Goal: Navigation & Orientation: Find specific page/section

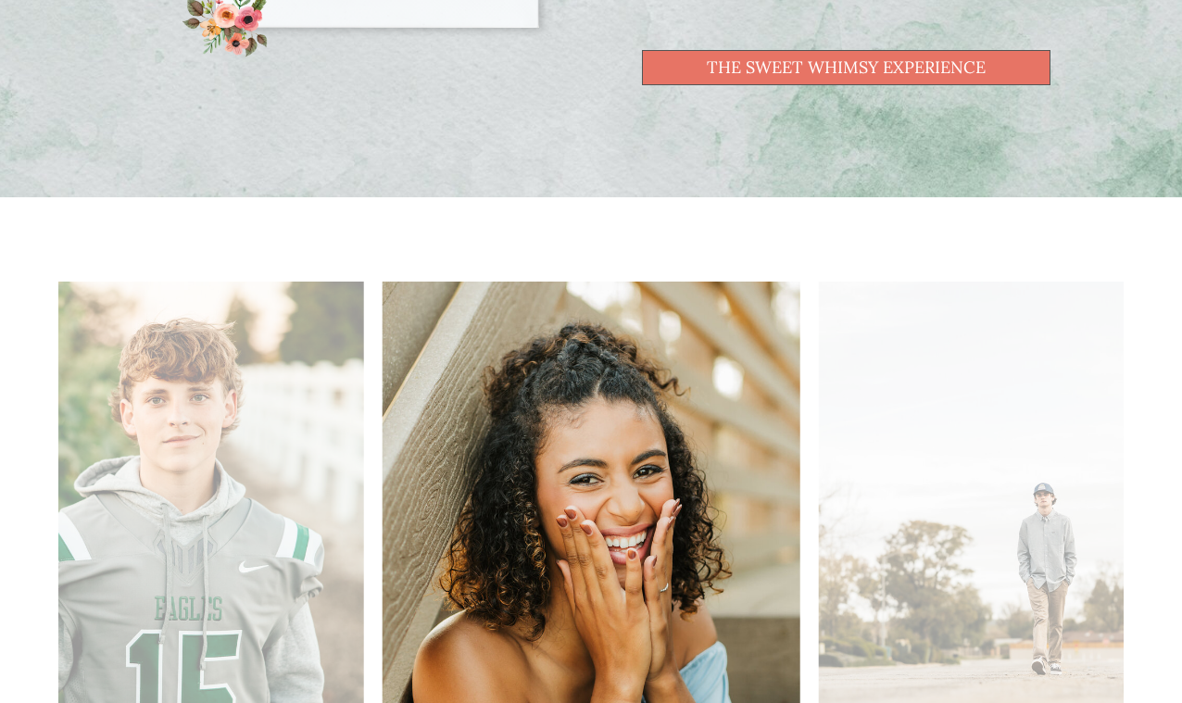
scroll to position [2035, 0]
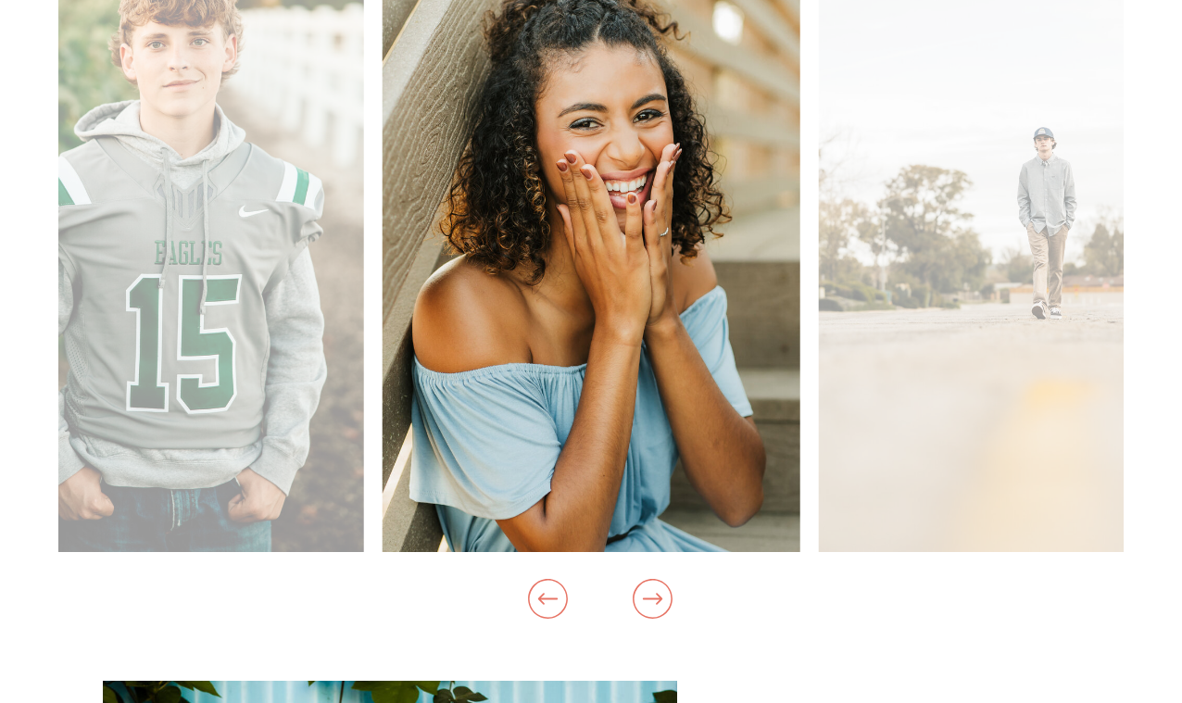
click at [657, 603] on icon at bounding box center [652, 598] width 19 height 11
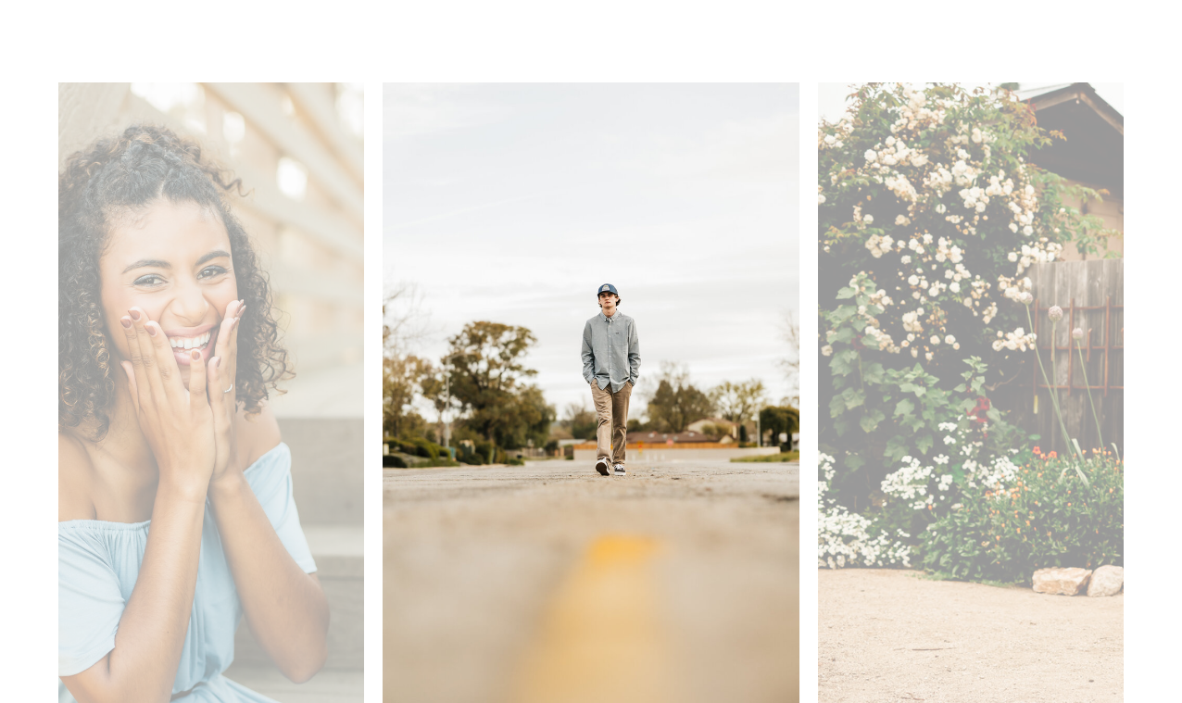
scroll to position [2011, 0]
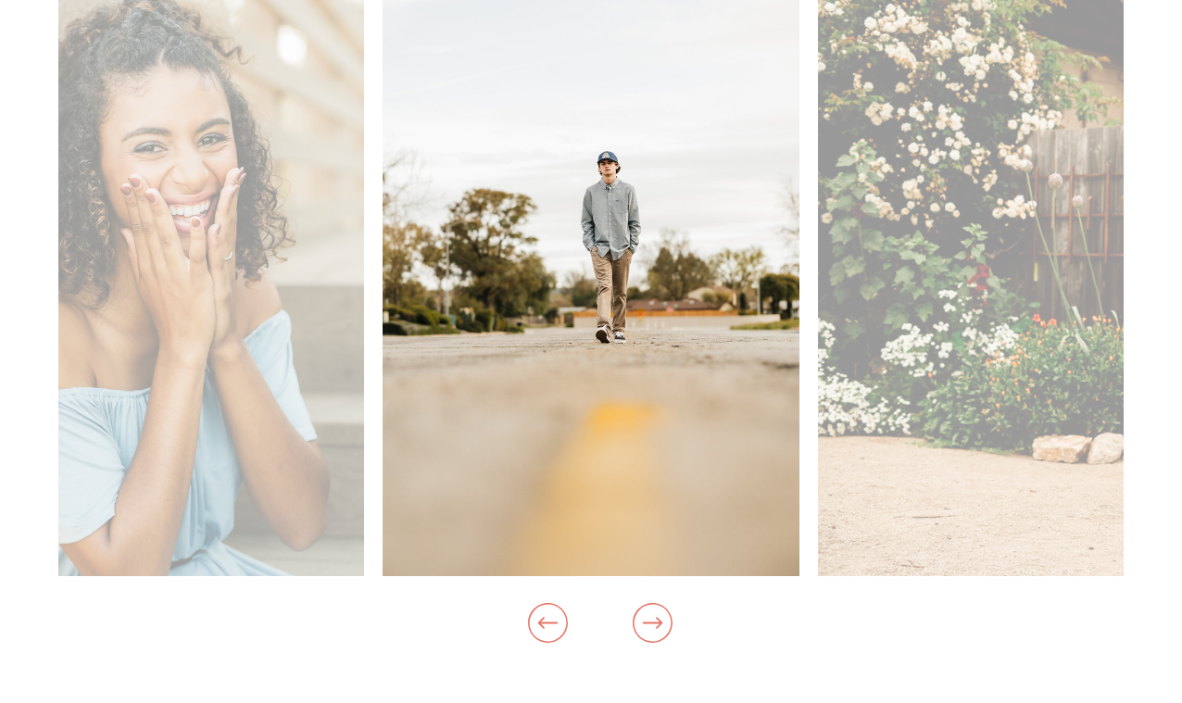
click at [661, 622] on icon at bounding box center [652, 622] width 19 height 11
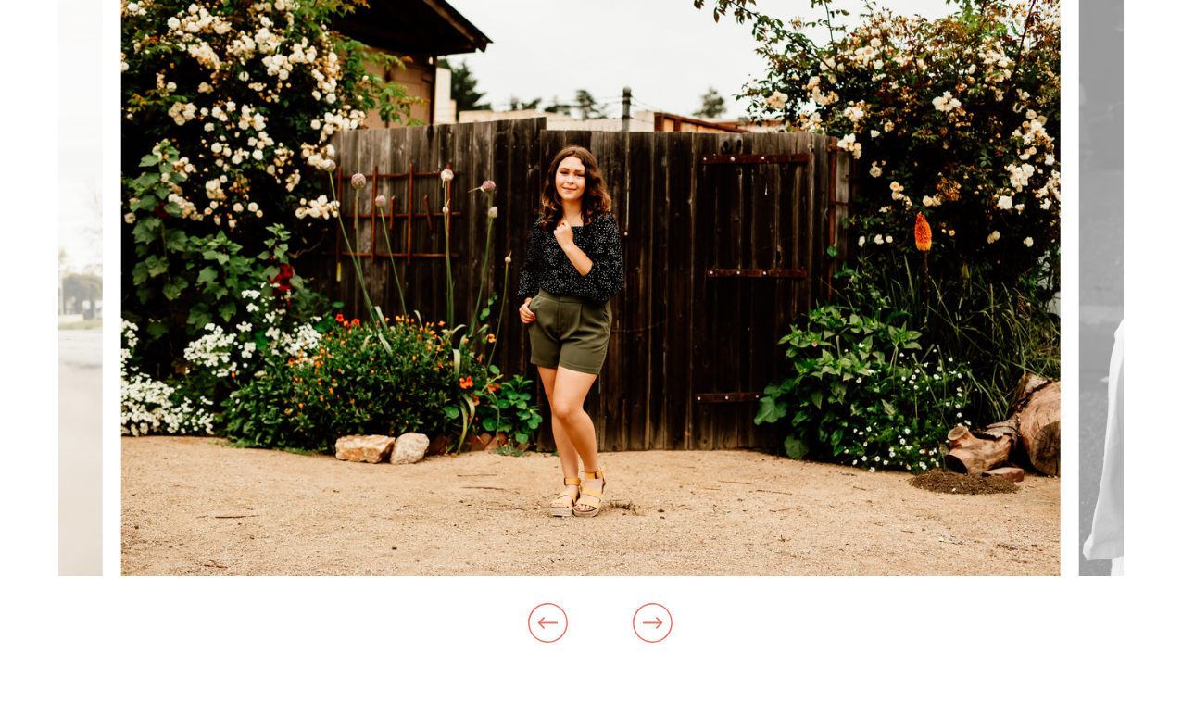
click at [661, 622] on icon at bounding box center [652, 622] width 19 height 11
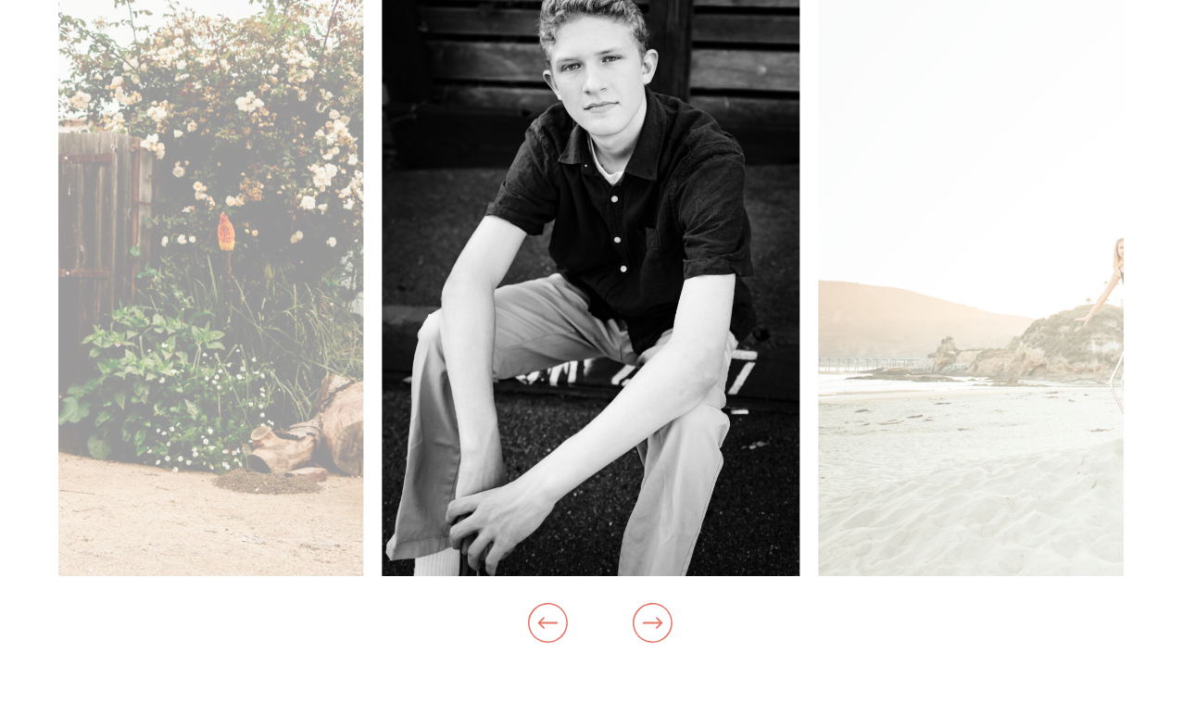
click at [661, 622] on icon at bounding box center [652, 622] width 19 height 11
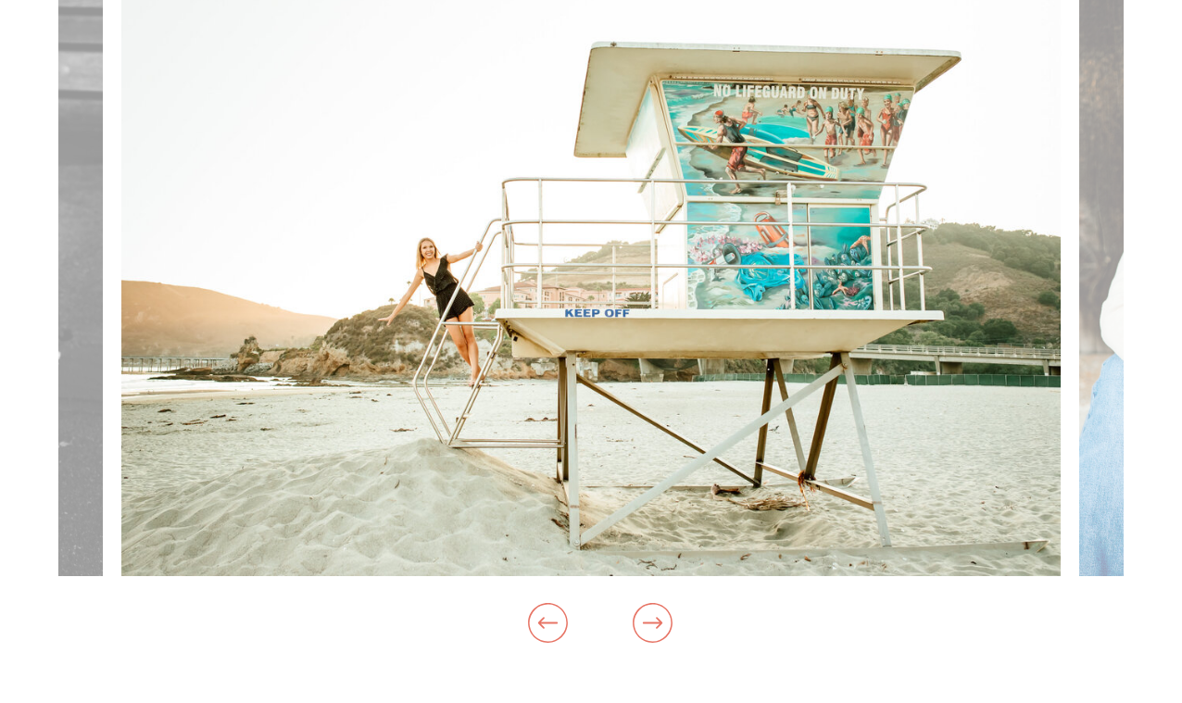
click at [661, 622] on icon at bounding box center [652, 622] width 19 height 11
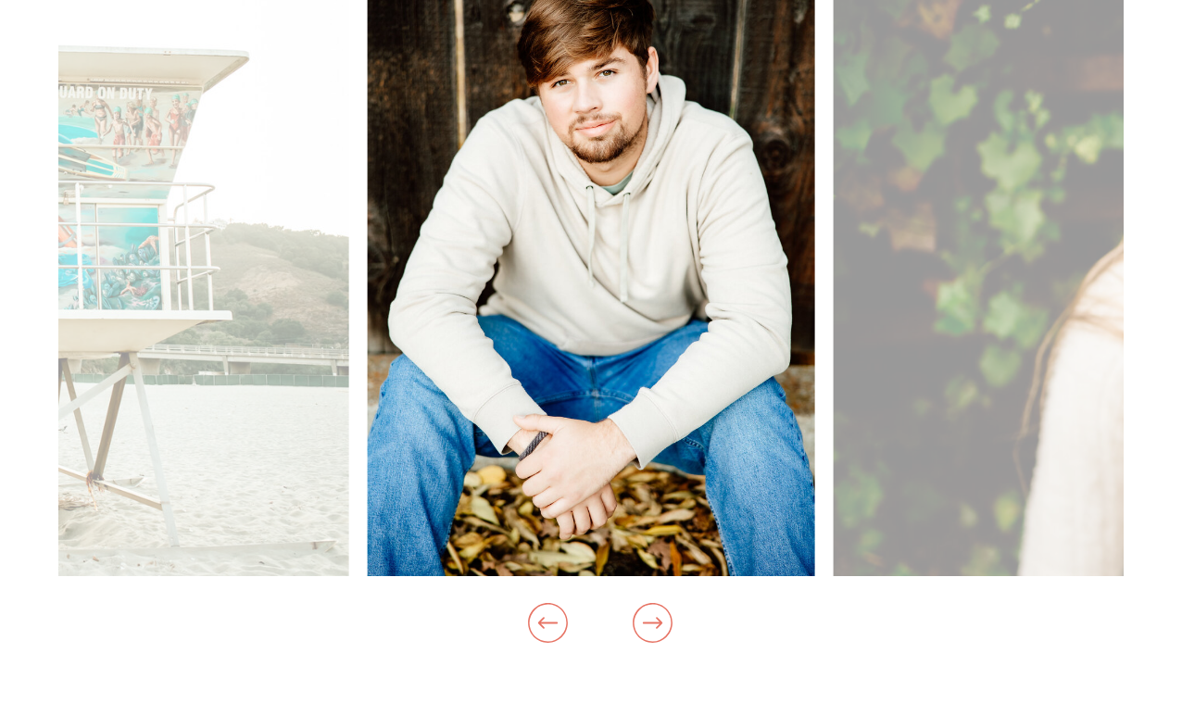
click at [661, 622] on icon at bounding box center [652, 622] width 19 height 11
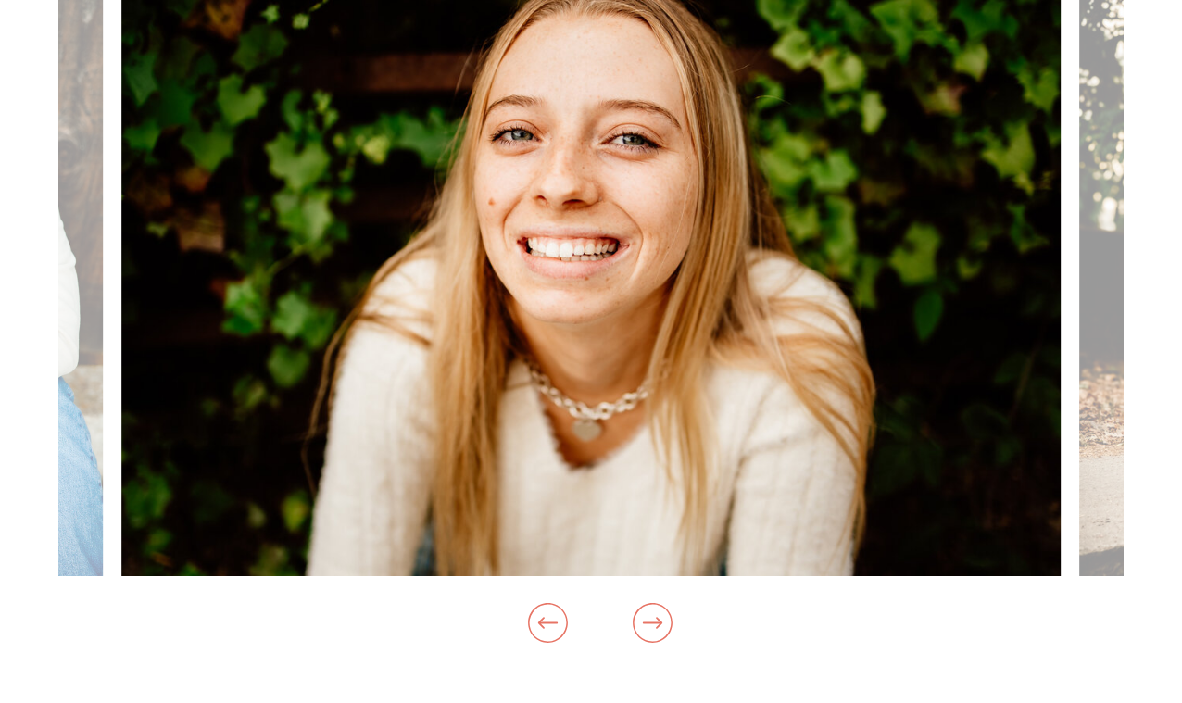
click at [661, 622] on icon at bounding box center [652, 622] width 19 height 11
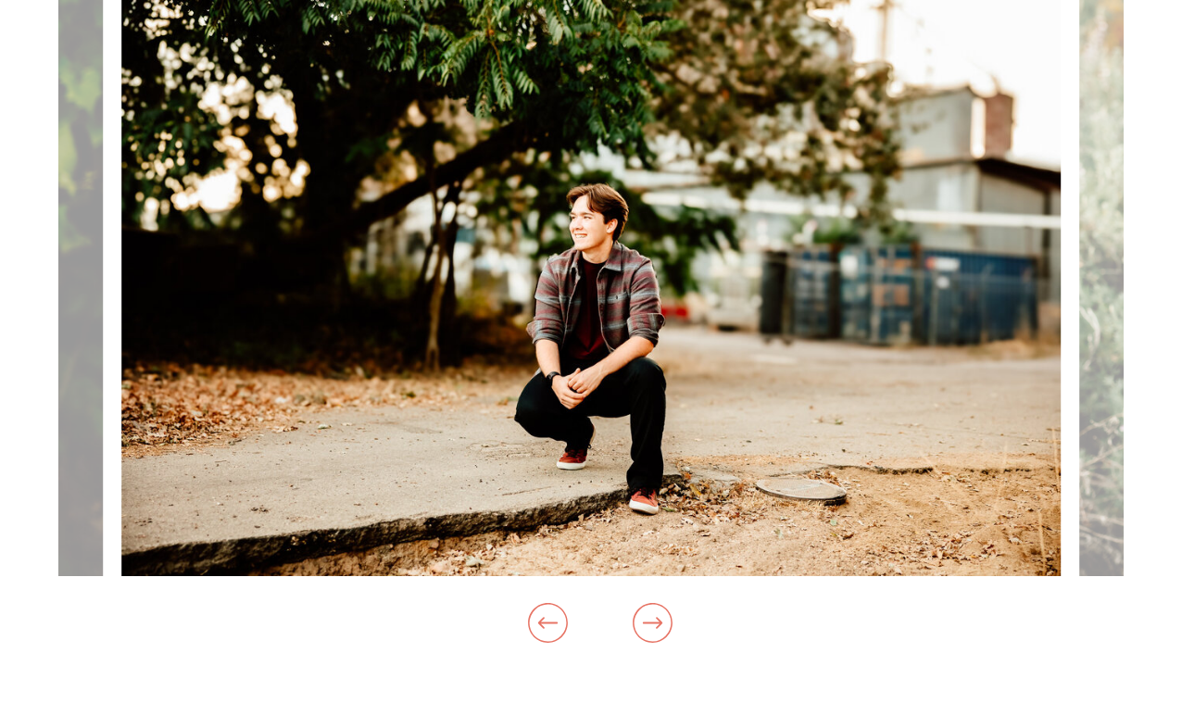
click at [661, 622] on icon at bounding box center [652, 622] width 19 height 11
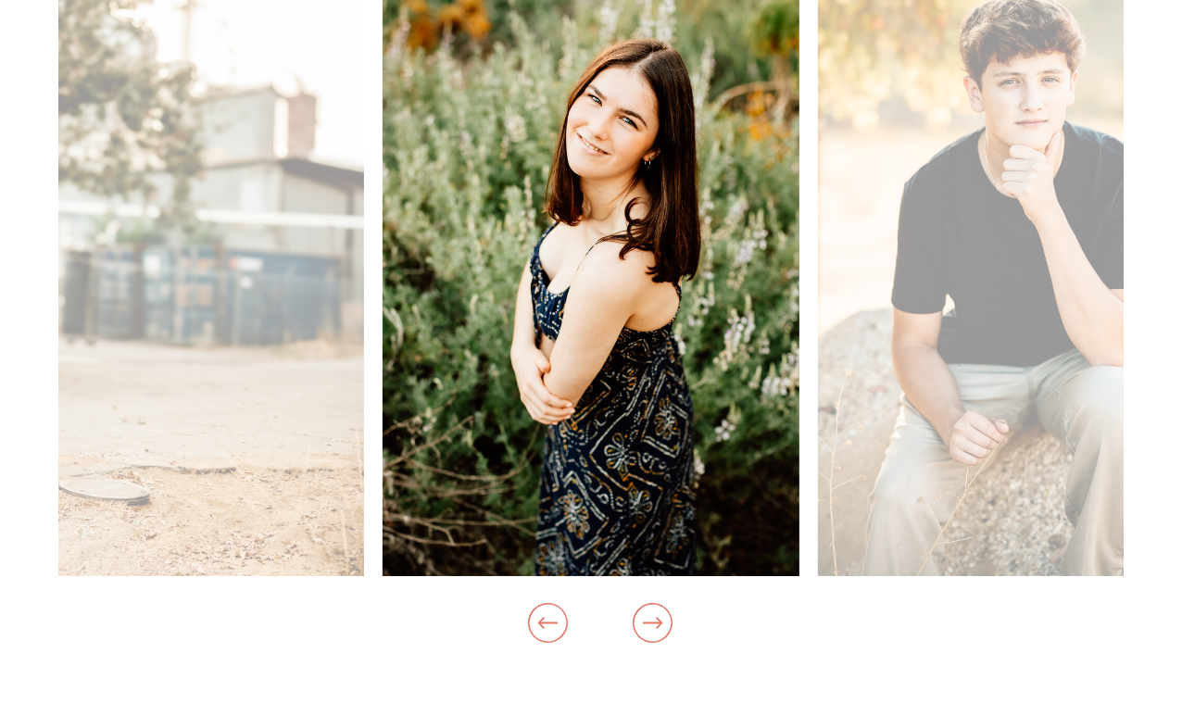
click at [661, 622] on icon at bounding box center [652, 622] width 19 height 11
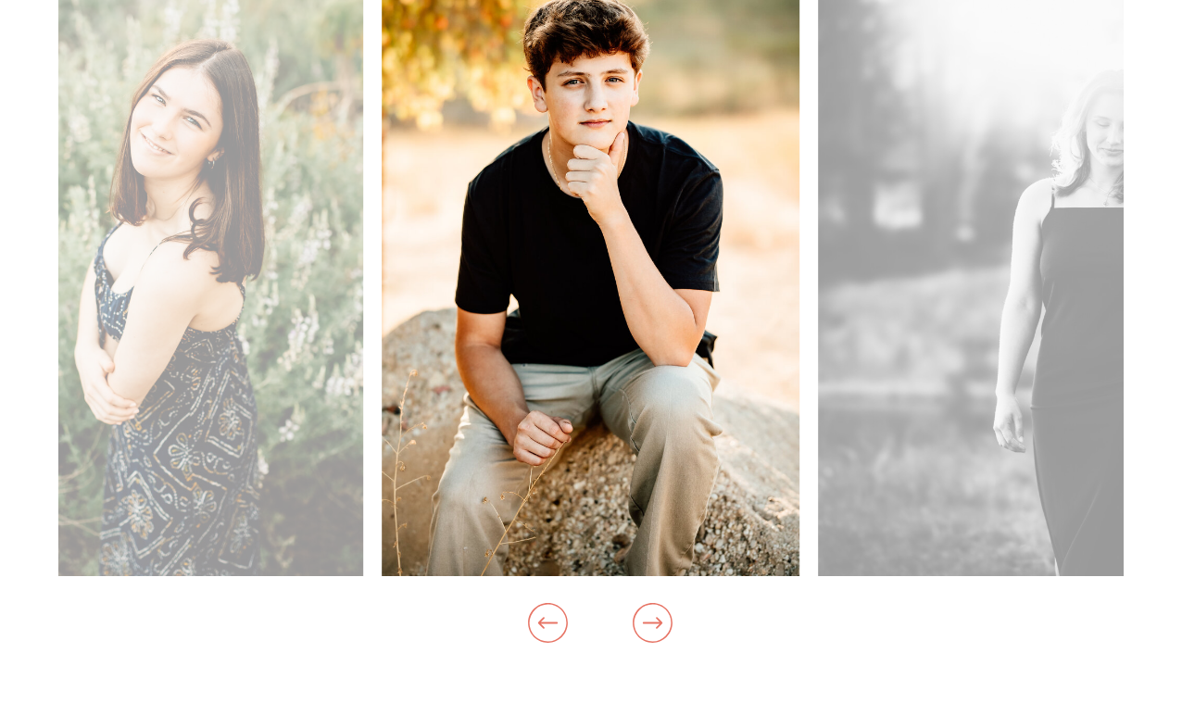
click at [661, 622] on icon at bounding box center [652, 622] width 19 height 11
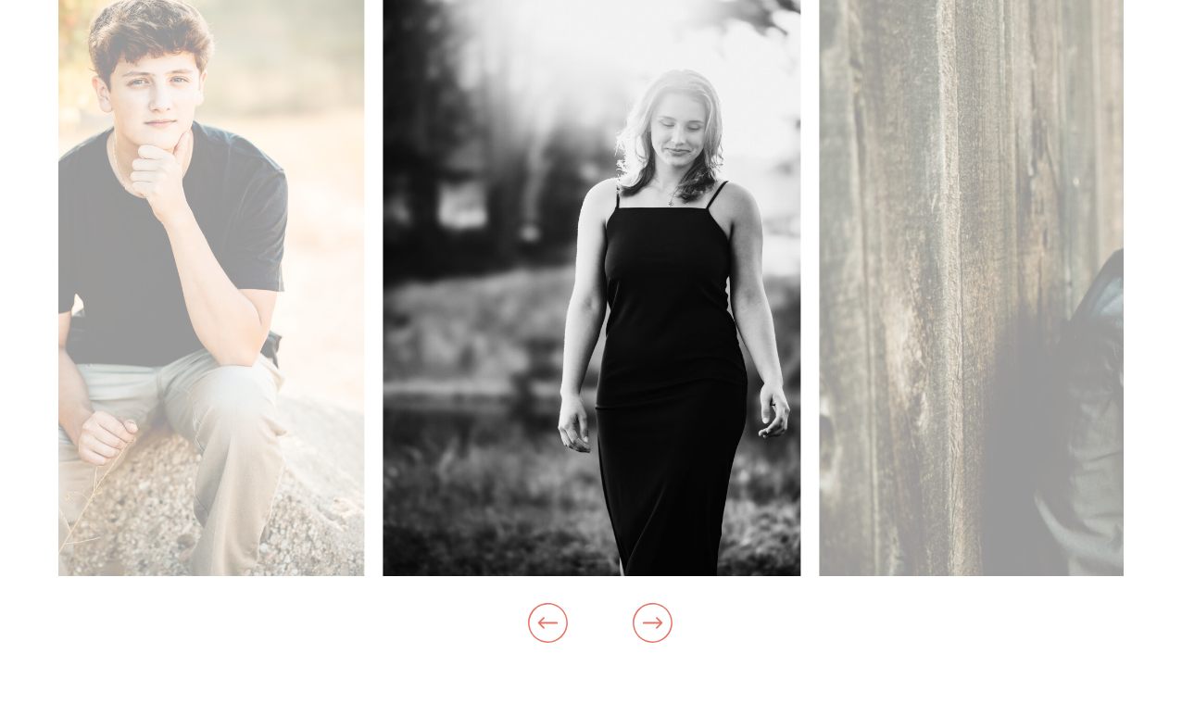
click at [661, 622] on icon at bounding box center [652, 622] width 19 height 11
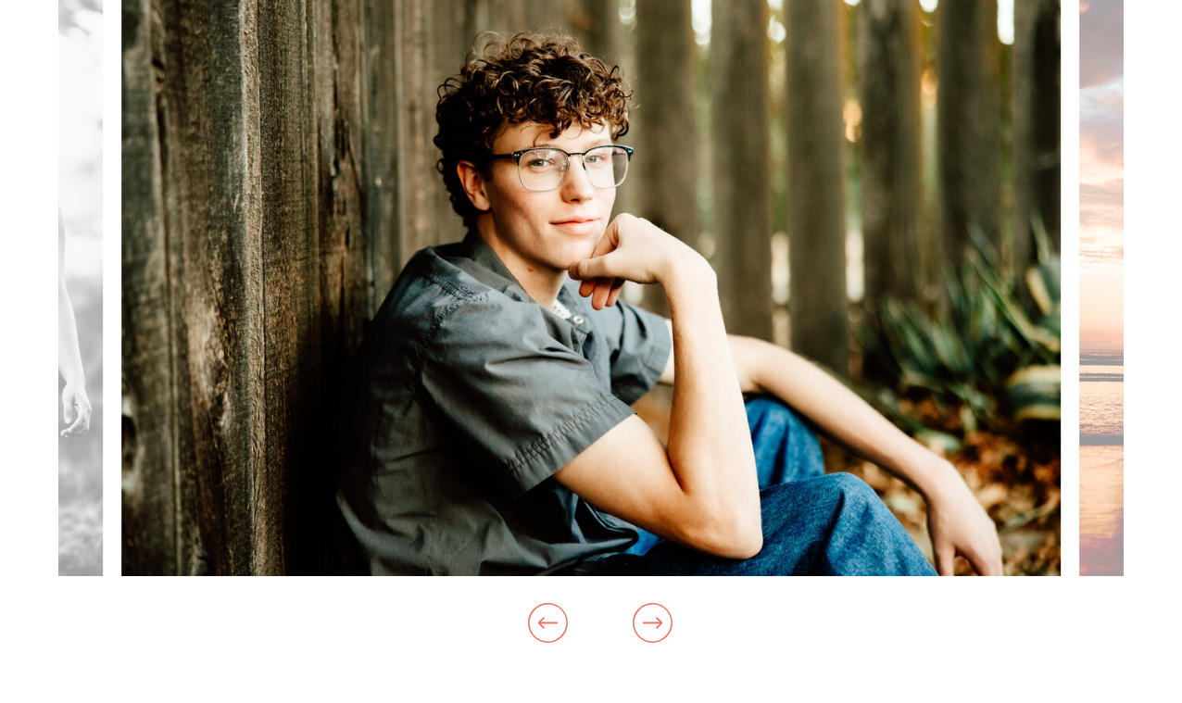
click at [661, 622] on icon at bounding box center [652, 622] width 19 height 11
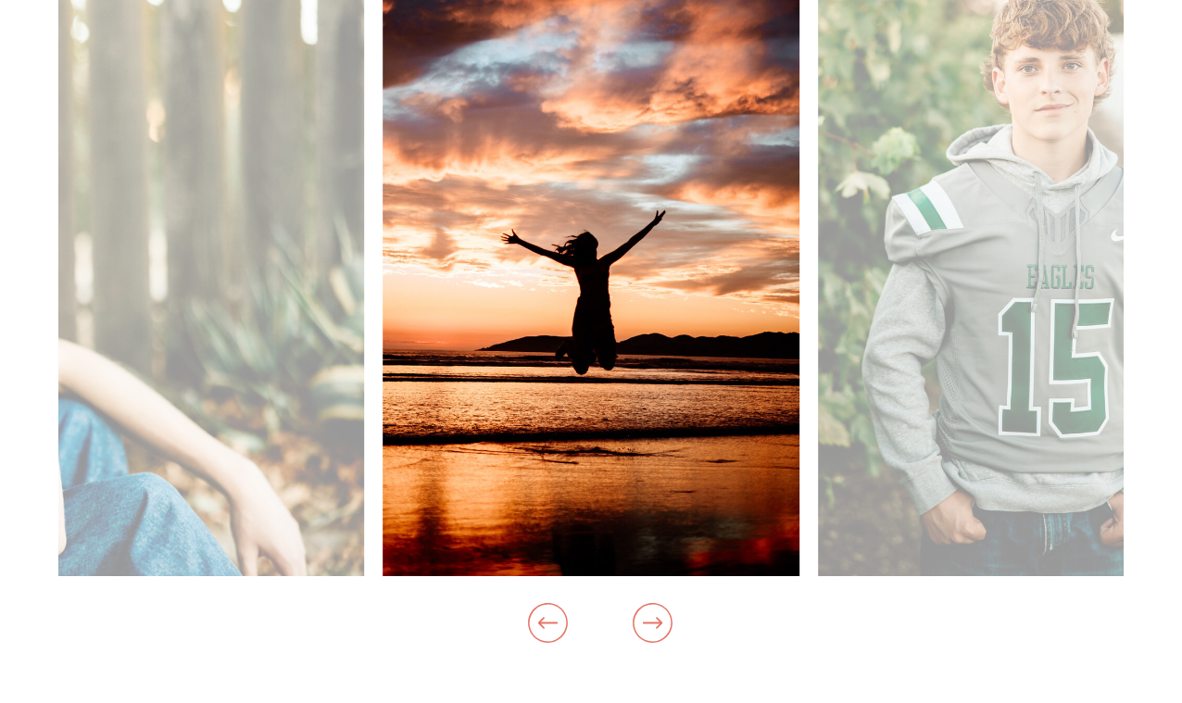
click at [661, 622] on icon at bounding box center [652, 622] width 19 height 11
